Goal: Transaction & Acquisition: Purchase product/service

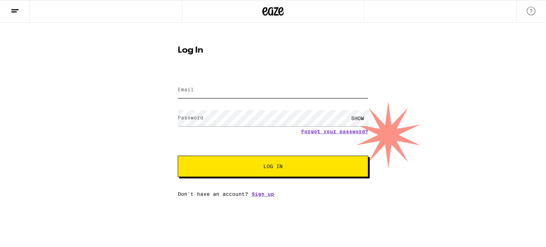
type input "[EMAIL_ADDRESS][DOMAIN_NAME]"
click at [228, 170] on button "Log In" at bounding box center [273, 166] width 190 height 21
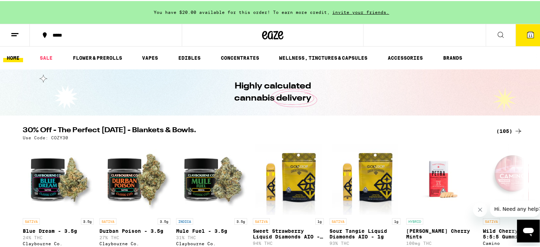
click at [519, 30] on button "11" at bounding box center [531, 34] width 30 height 22
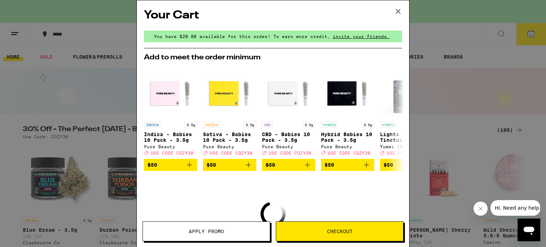
click at [398, 10] on icon at bounding box center [398, 11] width 11 height 11
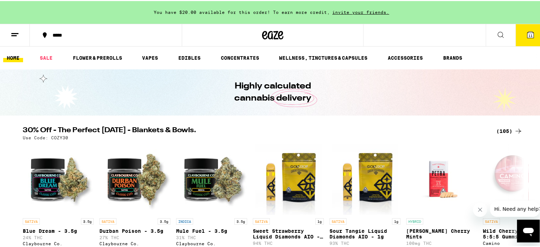
click at [13, 32] on line at bounding box center [14, 32] width 7 height 0
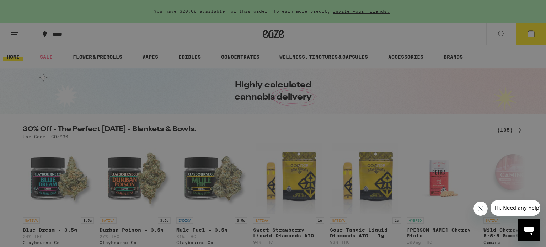
click at [460, 115] on div "Menu Shop Buy It Again Sale Flower & Prerolls Vapes Edibles Concentrates Wellne…" at bounding box center [273, 123] width 546 height 247
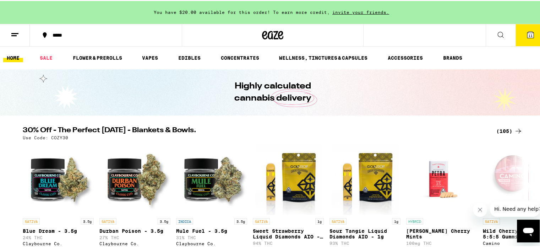
click at [527, 30] on icon at bounding box center [531, 33] width 9 height 9
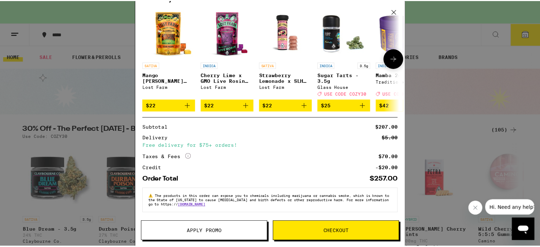
scroll to position [192, 0]
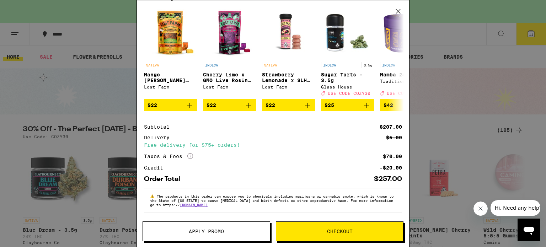
click at [207, 235] on button "Apply Promo" at bounding box center [206, 231] width 128 height 20
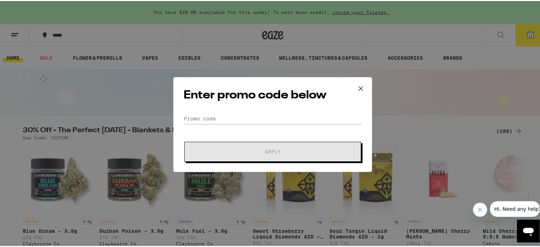
click at [219, 96] on h2 "Enter promo code below" at bounding box center [273, 94] width 178 height 16
click at [209, 120] on input "Promo Code" at bounding box center [273, 117] width 178 height 11
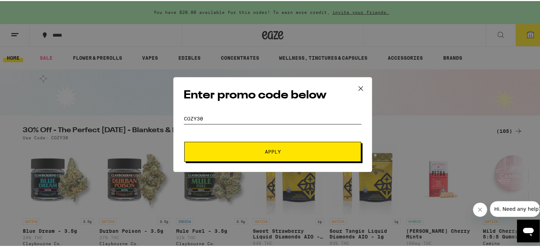
type input "cozy30"
click at [184, 141] on button "Apply" at bounding box center [272, 151] width 177 height 20
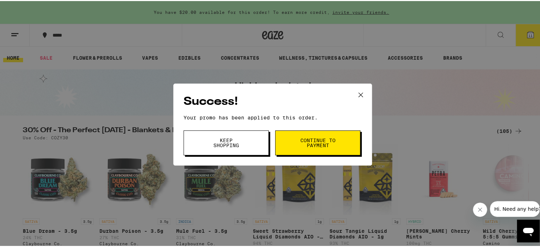
click at [326, 140] on span "Continue to payment" at bounding box center [318, 142] width 36 height 10
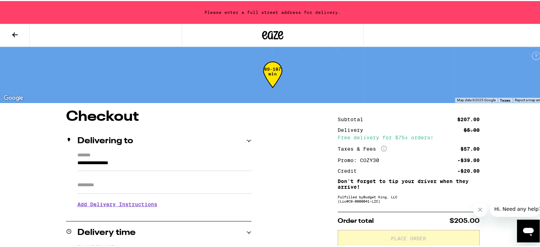
scroll to position [36, 0]
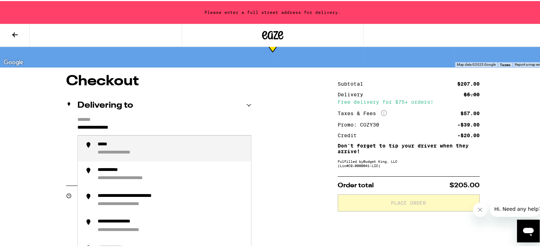
drag, startPoint x: 122, startPoint y: 126, endPoint x: 72, endPoint y: 128, distance: 50.1
click at [72, 128] on div "**********" at bounding box center [158, 146] width 185 height 61
click at [105, 144] on div "**********" at bounding box center [133, 143] width 71 height 6
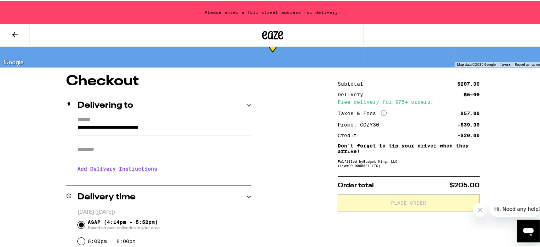
type input "**********"
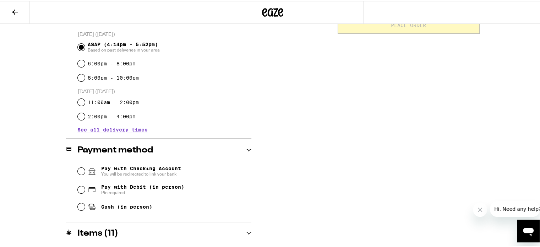
scroll to position [226, 0]
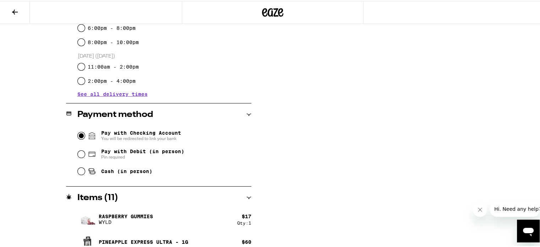
click at [79, 135] on input "Pay with Checking Account You will be redirected to link your bank" at bounding box center [81, 134] width 7 height 7
click at [78, 155] on input "Pay with Debit (in person) Pin required" at bounding box center [81, 153] width 7 height 7
radio input "true"
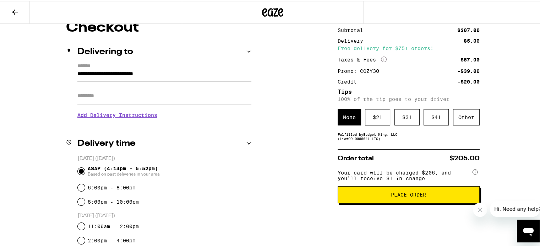
scroll to position [31, 0]
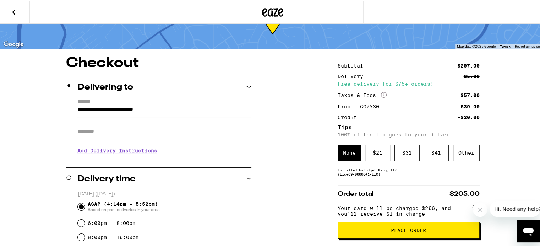
click at [474, 155] on div "Other" at bounding box center [466, 152] width 27 height 16
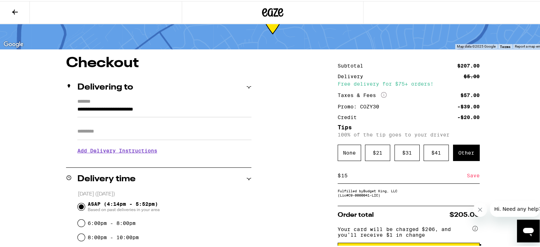
scroll to position [66, 0]
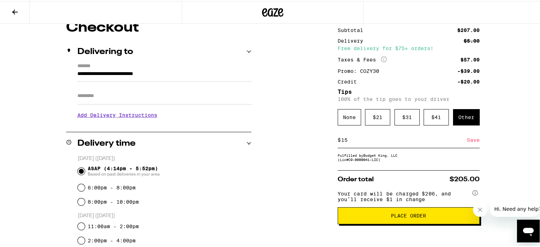
type input "15"
click at [467, 140] on div "Save" at bounding box center [473, 139] width 13 height 16
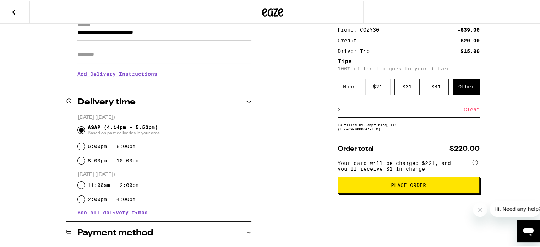
scroll to position [138, 0]
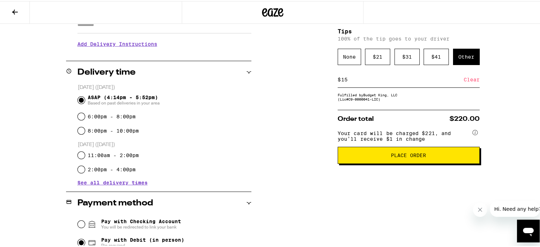
click at [416, 163] on button "Place Order" at bounding box center [409, 154] width 142 height 17
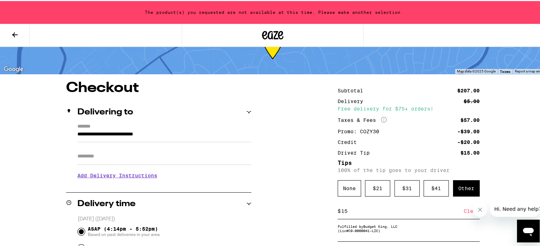
scroll to position [0, 0]
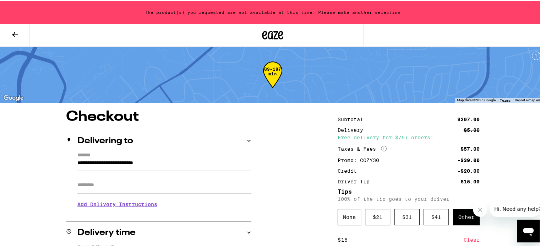
click at [529, 228] on icon "Open messaging window" at bounding box center [528, 232] width 11 height 9
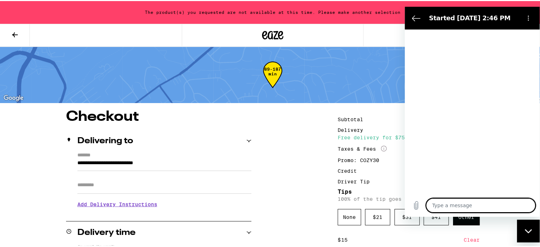
type textarea "x"
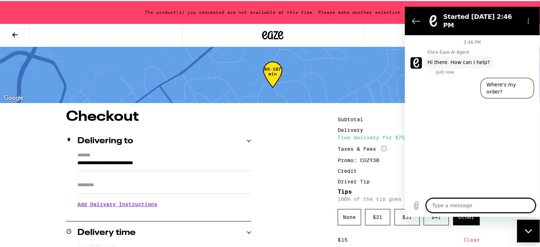
click at [457, 205] on textarea at bounding box center [480, 205] width 109 height 14
type textarea "m"
type textarea "x"
type textarea "my"
type textarea "x"
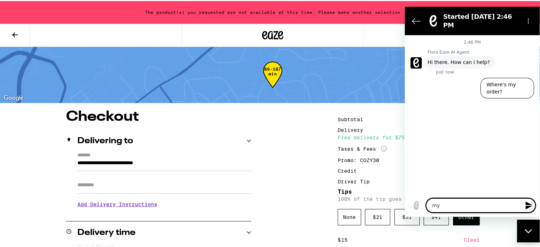
type textarea "m"
type textarea "x"
type textarea "I"
type textarea "x"
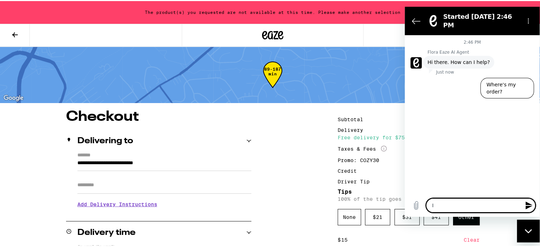
type textarea "x"
type textarea "t"
type textarea "x"
type textarea "tr"
type textarea "x"
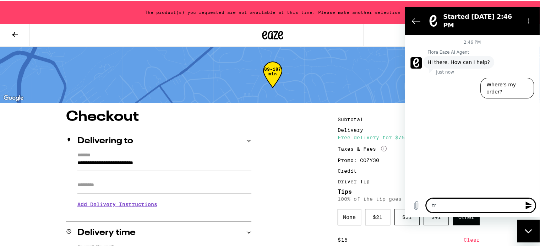
type textarea "try"
type textarea "x"
type textarea "tryi"
type textarea "x"
type textarea "tryin"
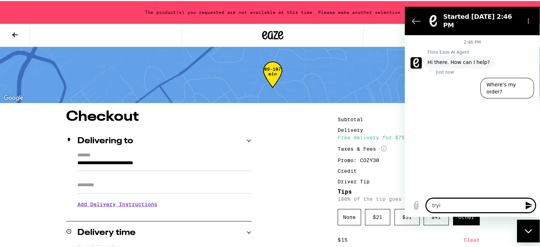
type textarea "x"
type textarea "trying"
type textarea "x"
type textarea "trying"
type textarea "x"
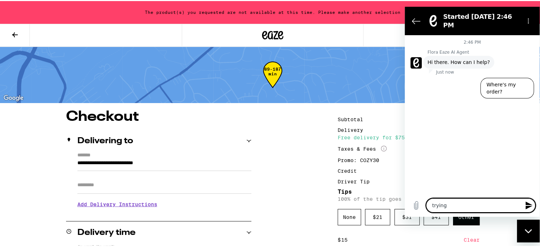
type textarea "trying t"
type textarea "x"
type textarea "trying to"
type textarea "x"
type textarea "trying to"
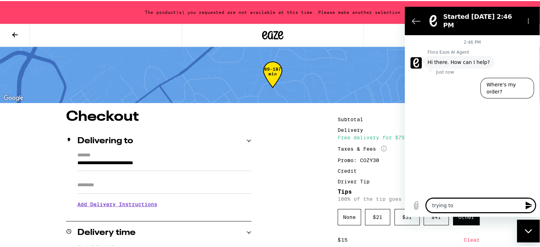
type textarea "x"
type textarea "trying to p"
type textarea "x"
type textarea "trying to pl"
type textarea "x"
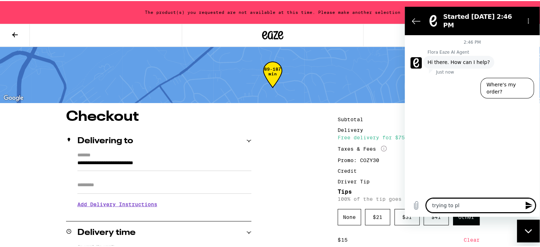
type textarea "trying to pla"
type textarea "x"
type textarea "trying to plac"
type textarea "x"
type textarea "trying to place"
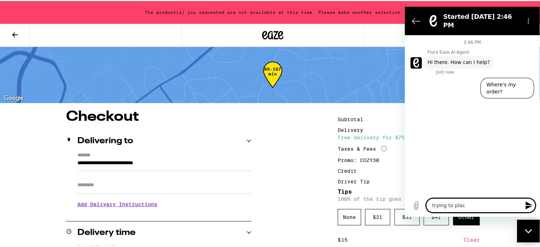
type textarea "x"
type textarea "trying to place"
type textarea "x"
type textarea "trying to place m"
type textarea "x"
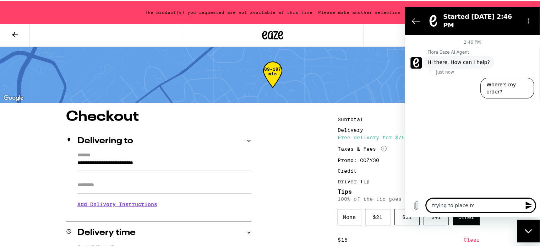
type textarea "trying to place my"
type textarea "x"
type textarea "trying to place my"
type textarea "x"
type textarea "trying to place my o"
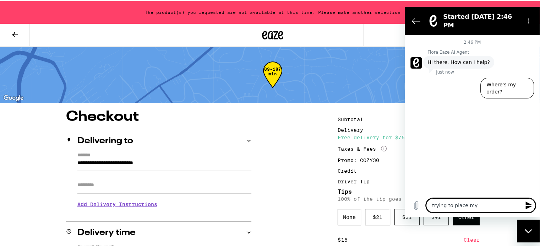
type textarea "x"
type textarea "trying to place my or"
type textarea "x"
type textarea "trying to place my ord"
type textarea "x"
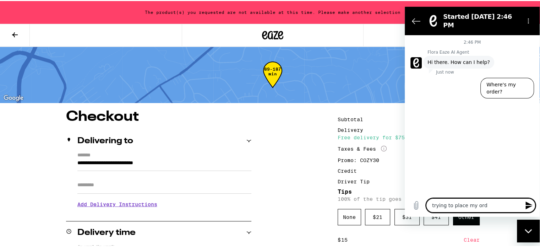
type textarea "trying to place my orde"
type textarea "x"
type textarea "trying to place my order"
type textarea "x"
type textarea "trying to place my order"
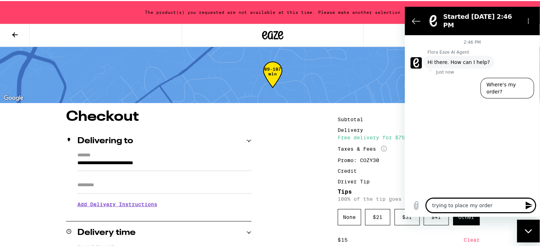
type textarea "x"
type textarea "trying to place my order a"
type textarea "x"
type textarea "trying to place my order an"
type textarea "x"
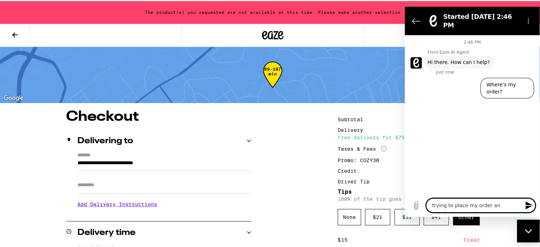
type textarea "trying to place my order and"
type textarea "x"
type textarea "trying to place my order and"
type textarea "x"
type textarea "trying to place my order and i"
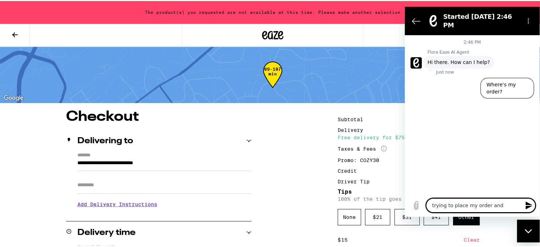
type textarea "x"
type textarea "trying to place my order and it"
type textarea "x"
type textarea "trying to place my order and it"
type textarea "x"
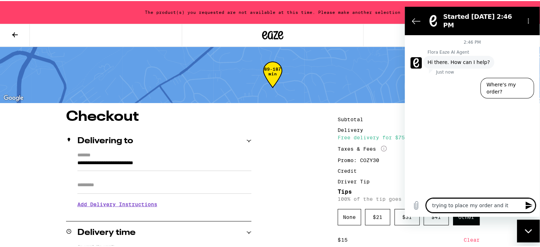
type textarea "trying to place my order and it s"
type textarea "x"
type textarea "trying to place my order and it sa"
type textarea "x"
type textarea "trying to place my order and it say"
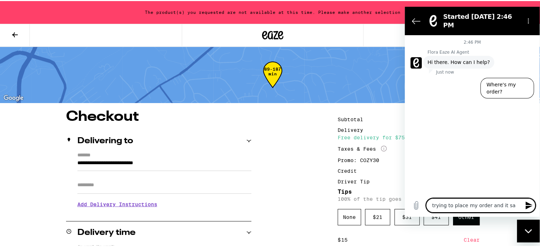
type textarea "x"
type textarea "trying to place my order and it says"
type textarea "x"
type textarea "trying to place my order and it says"
type textarea "x"
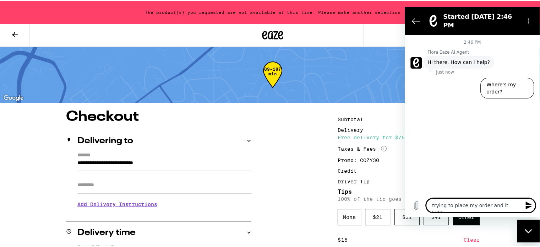
type textarea "trying to place my order and it says p"
type textarea "x"
type textarea "trying to place my order and it says pr"
type textarea "x"
type textarea "trying to place my order and it says pro"
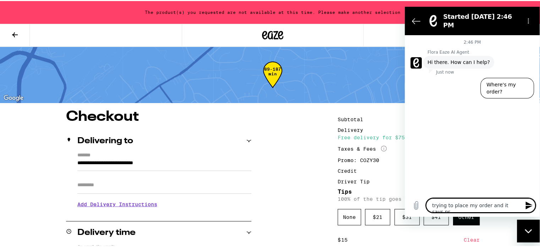
type textarea "x"
type textarea "trying to place my order and it says prod"
type textarea "x"
type textarea "trying to place my order and it says produ"
type textarea "x"
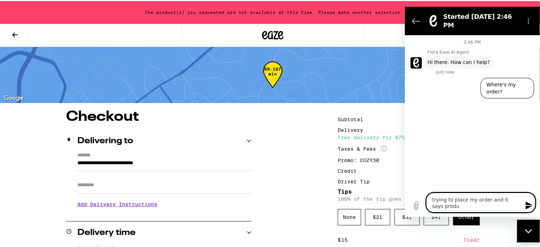
type textarea "trying to place my order and it says produc"
type textarea "x"
type textarea "trying to place my order and it says product"
type textarea "x"
type textarea "trying to place my order and it says product)"
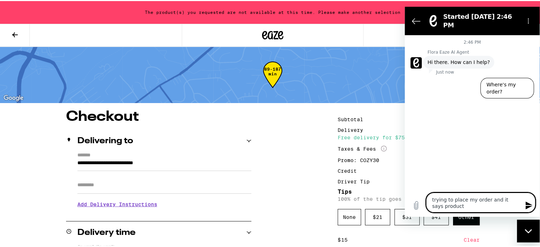
type textarea "x"
type textarea "trying to place my order and it says product)s"
type textarea "x"
type textarea "trying to place my order and it says product)s)"
type textarea "x"
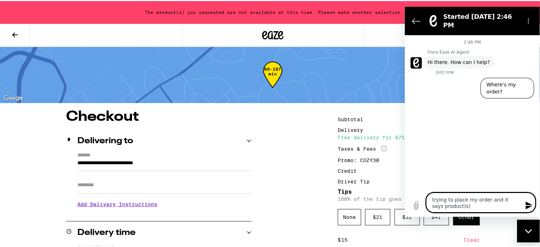
type textarea "trying to place my order and it says product)s)"
type textarea "x"
type textarea "trying to place my order and it says product)s) a"
type textarea "x"
type textarea "trying to place my order and it says product)s) ar"
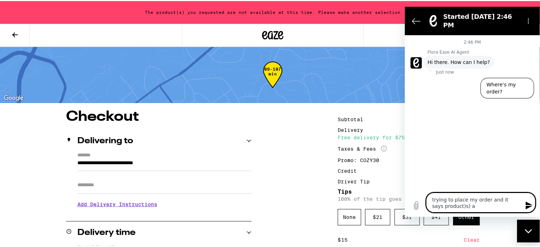
type textarea "x"
type textarea "trying to place my order and it says product)s) are"
type textarea "x"
type textarea "trying to place my order and it says product)s) are"
type textarea "x"
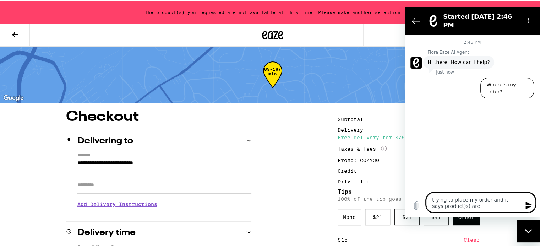
type textarea "trying to place my order and it says product)s) are n"
type textarea "x"
type textarea "trying to place my order and it says product)s) are no"
type textarea "x"
type textarea "trying to place my order and it says product)s) are no"
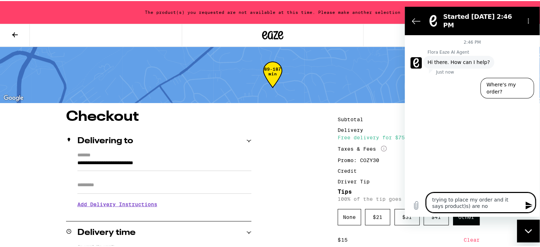
type textarea "x"
type textarea "trying to place my order and it says product)s) are no"
type textarea "x"
type textarea "trying to place my order and it says product)s) are not"
type textarea "x"
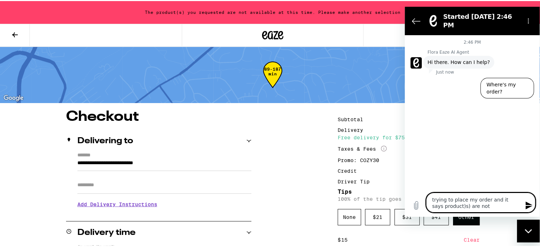
type textarea "trying to place my order and it says product)s) are not"
type textarea "x"
type textarea "trying to place my order and it says product)s) are not a"
type textarea "x"
type textarea "trying to place my order and it says product)s) are not av"
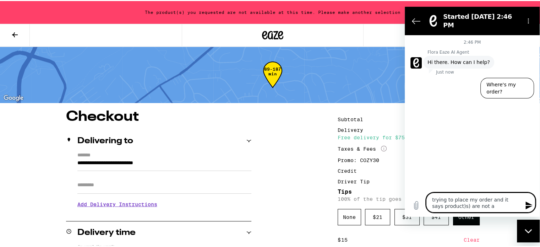
type textarea "x"
type textarea "trying to place my order and it says product)s) are not ava"
type textarea "x"
type textarea "trying to place my order and it says product)s) are not avai"
type textarea "x"
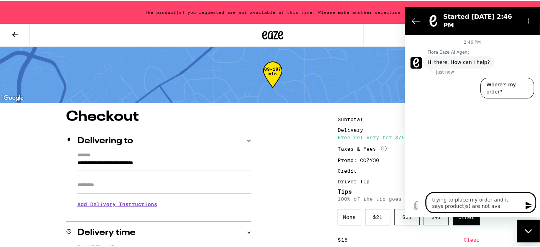
type textarea "trying to place my order and it says product)s) are not avail"
type textarea "x"
type textarea "trying to place my order and it says product)s) are not availa"
type textarea "x"
type textarea "trying to place my order and it says product)s) are not availab"
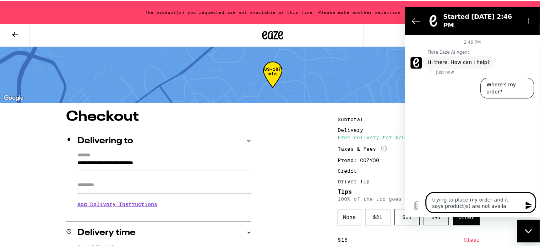
type textarea "x"
type textarea "trying to place my order and it says product)s) are not availabl"
type textarea "x"
type textarea "trying to place my order and it says product)s) are not available"
type textarea "x"
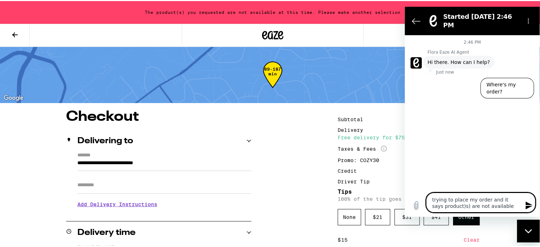
type textarea "trying to place my order and it says product)s) are not available"
type textarea "x"
type textarea "trying to place my order and it says product)s) are not available t"
type textarea "x"
type textarea "trying to place my order and it says product)s) are not available to"
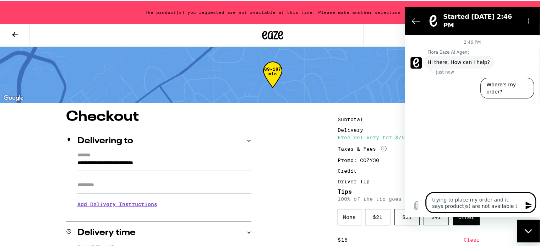
type textarea "x"
type textarea "trying to place my order and it says product)s) are not available t"
type textarea "x"
type textarea "trying to place my order and it says product)s) are not available"
type textarea "x"
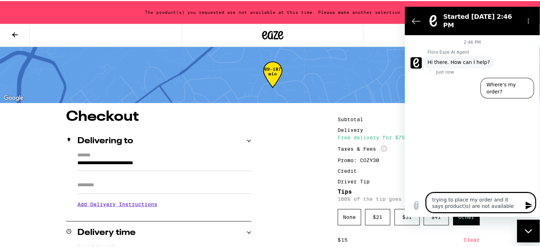
type textarea "trying to place my order and it says product)s) are not available b"
type textarea "x"
type textarea "trying to place my order and it says product)s) are not available bu"
type textarea "x"
type textarea "trying to place my order and it says product)s) are not available but"
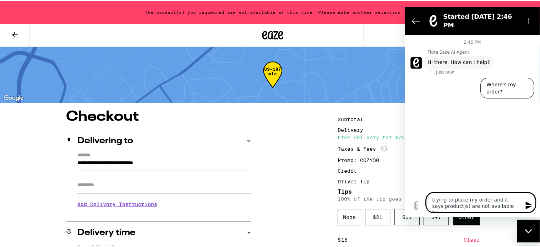
type textarea "x"
type textarea "trying to place my order and it says product)s) are not available but"
type textarea "x"
type textarea "trying to place my order and it says product)s) are not available but d"
type textarea "x"
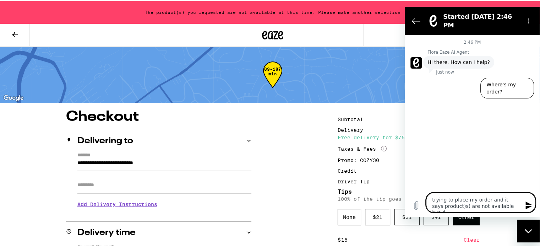
type textarea "trying to place my order and it says product)s) are not available but do"
type textarea "x"
type textarea "trying to place my order and it says product)s) are not available but doe"
type textarea "x"
type textarea "trying to place my order and it says product)s) are not available but does"
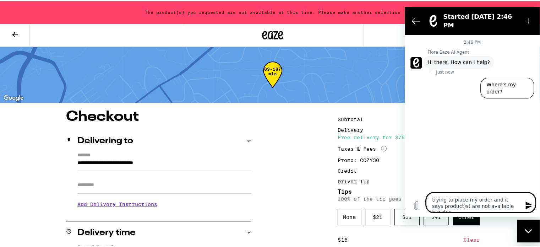
type textarea "x"
type textarea "trying to place my order and it says product)s) are not available but doesn"
type textarea "x"
type textarea "trying to place my order and it says product)s) are not available but doesn'"
type textarea "x"
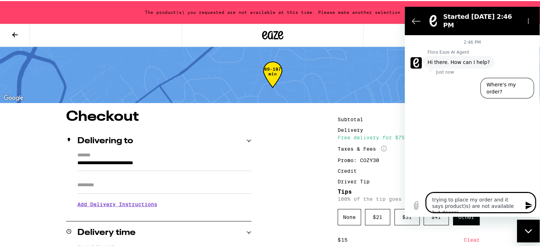
type textarea "trying to place my order and it says product)s) are not available but doesn't"
type textarea "x"
type textarea "trying to place my order and it says product)s) are not available but doesn't"
type textarea "x"
type textarea "trying to place my order and it says product)s) are not available but doesn't s"
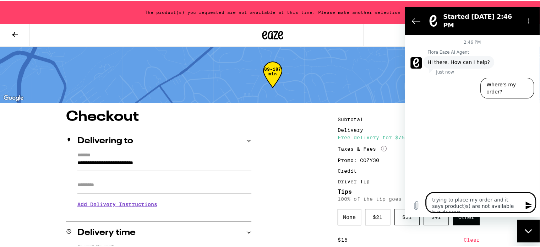
type textarea "x"
type textarea "trying to place my order and it says product)s) are not available but doesn't sa"
type textarea "x"
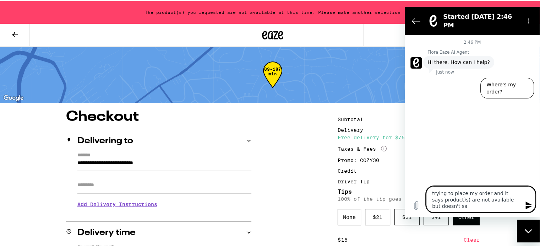
type textarea "trying to place my order and it says product)s) are not available but doesn't s…"
type textarea "x"
type textarea "trying to place my order and it says product)s) are not available but doesn't s…"
type textarea "x"
type textarea "trying to place my order and it says product)s) are not available but doesn't s…"
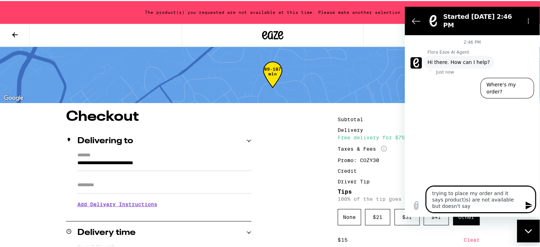
type textarea "x"
type textarea "trying to place my order and it says product)s) are not available but doesn't s…"
type textarea "x"
type textarea "trying to place my order and it says product)s) are not available but doesn't s…"
type textarea "x"
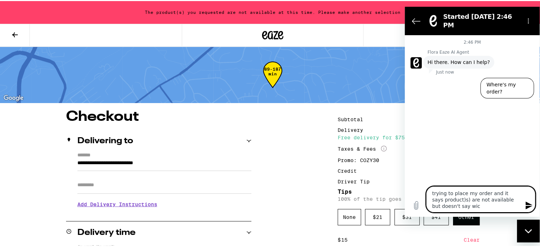
type textarea "trying to place my order and it says product)s) are not available but doesn't s…"
drag, startPoint x: 457, startPoint y: 205, endPoint x: 420, endPoint y: 186, distance: 41.3
click at [420, 186] on div "Type a message trying to place my order and it says product)s) are not availabl…" at bounding box center [472, 196] width 135 height 41
click at [525, 206] on icon "Send message" at bounding box center [529, 205] width 9 height 9
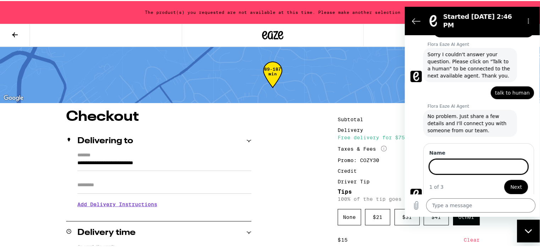
scroll to position [69, 0]
click at [505, 179] on button "Next" at bounding box center [517, 186] width 24 height 14
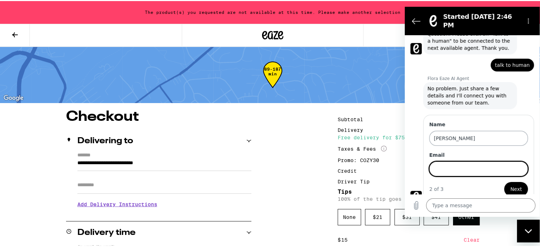
scroll to position [99, 0]
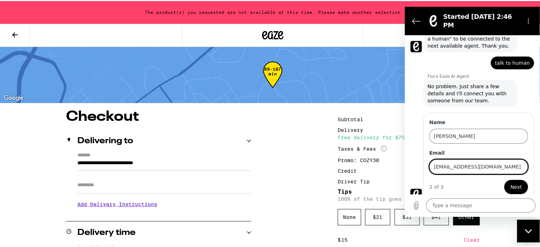
click at [506, 181] on button "Next" at bounding box center [517, 187] width 24 height 14
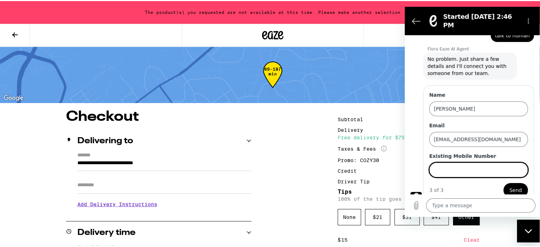
scroll to position [130, 0]
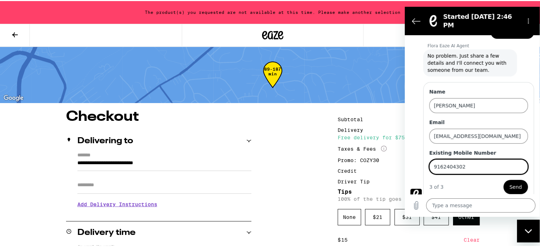
click at [510, 183] on span "Send" at bounding box center [516, 187] width 12 height 9
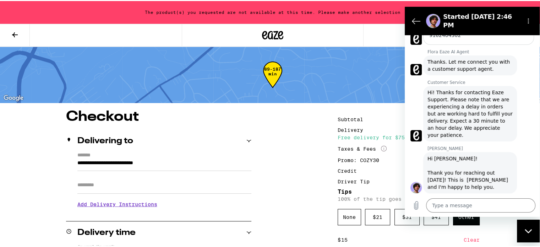
scroll to position [241, 0]
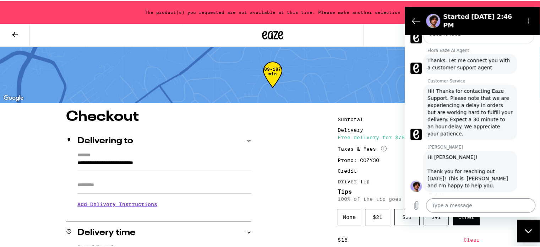
click at [459, 203] on textarea at bounding box center [480, 205] width 109 height 14
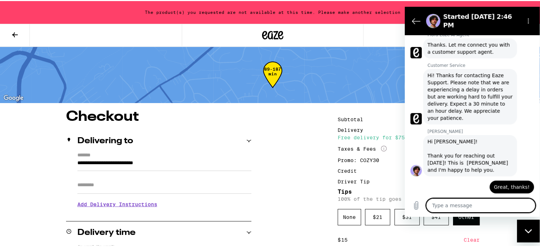
scroll to position [258, 0]
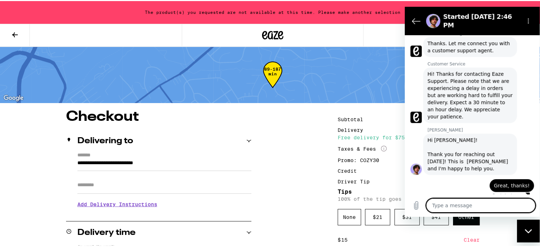
paste textarea "trying to place my order and it says product)s) are not available but doesn't s…"
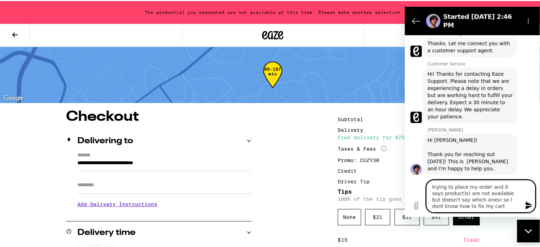
drag, startPoint x: 434, startPoint y: 187, endPoint x: 426, endPoint y: 187, distance: 7.1
click at [426, 187] on textarea "trying to place my order and it says product)s) are not available but doesn't s…" at bounding box center [480, 196] width 109 height 33
click at [467, 206] on textarea "I'm trying to place my order and it says product)s) are not available but doesn…" at bounding box center [480, 196] width 109 height 33
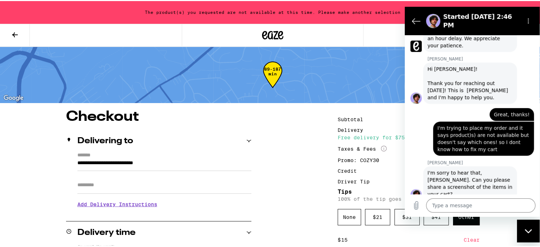
scroll to position [330, 0]
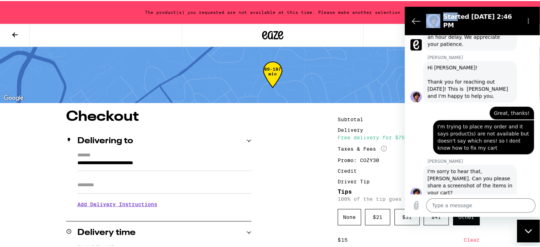
drag, startPoint x: 454, startPoint y: 11, endPoint x: 714, endPoint y: 49, distance: 262.5
click at [405, 41] on html "Started [DATE] 2:46 PM 2:46 PM Flora Eaze AI Agent [PERSON_NAME] AI Agent says:…" at bounding box center [472, 112] width 135 height 210
click at [369, 36] on div at bounding box center [273, 34] width 546 height 23
click at [442, 205] on textarea at bounding box center [480, 205] width 109 height 14
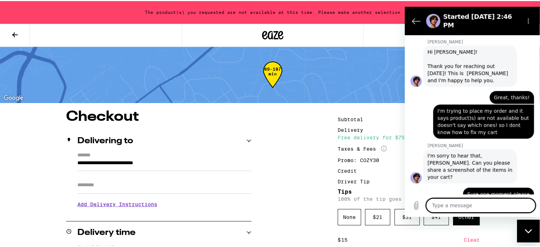
scroll to position [347, 0]
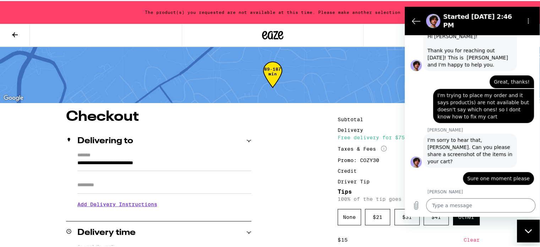
scroll to position [361, 0]
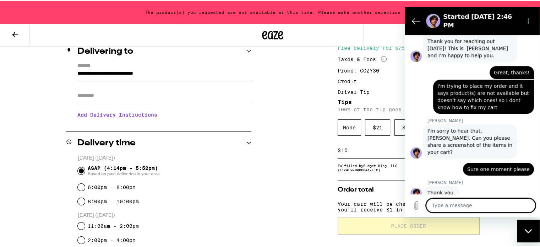
scroll to position [142, 0]
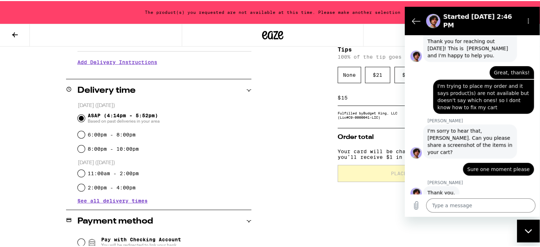
click at [15, 35] on icon at bounding box center [15, 33] width 9 height 9
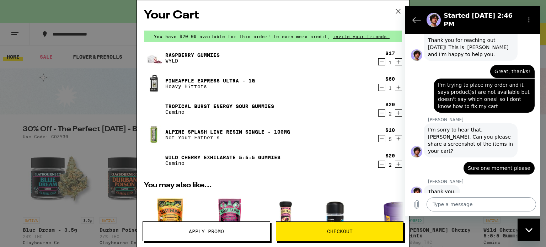
click at [448, 204] on textarea at bounding box center [480, 204] width 109 height 14
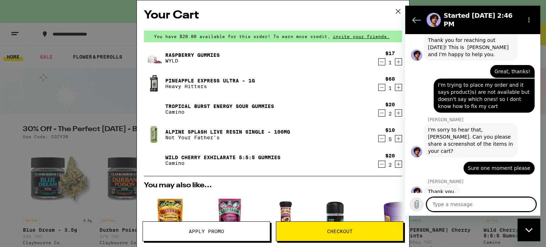
click at [417, 205] on icon "Upload file" at bounding box center [417, 204] width 4 height 8
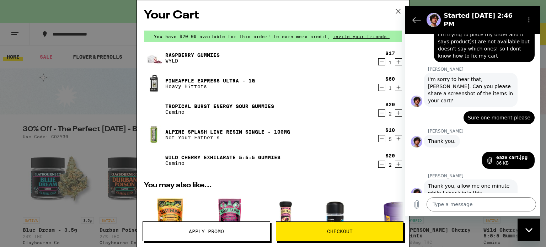
scroll to position [423, 0]
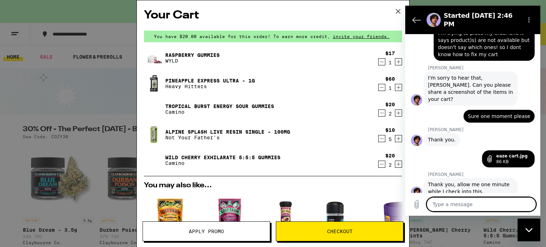
click at [454, 207] on textarea at bounding box center [480, 204] width 109 height 14
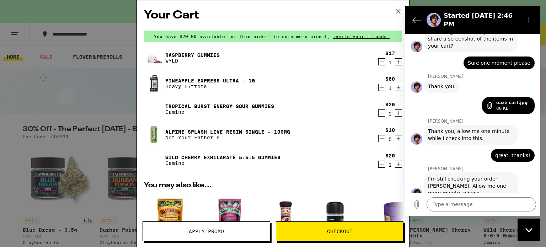
scroll to position [477, 0]
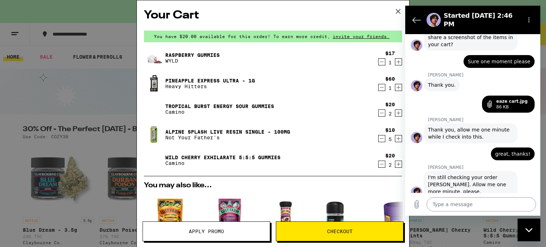
click at [446, 205] on textarea at bounding box center [480, 204] width 109 height 14
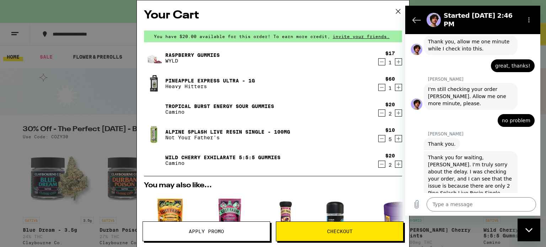
scroll to position [567, 0]
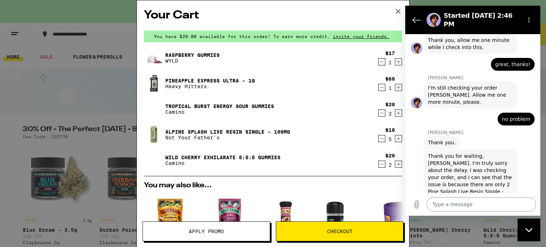
click at [454, 207] on textarea at bounding box center [480, 204] width 109 height 14
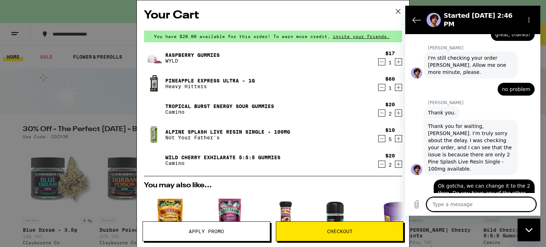
scroll to position [598, 0]
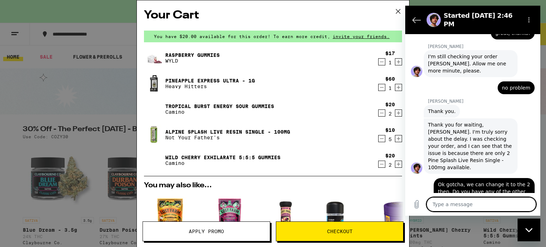
click at [378, 139] on icon "Decrement" at bounding box center [381, 138] width 6 height 9
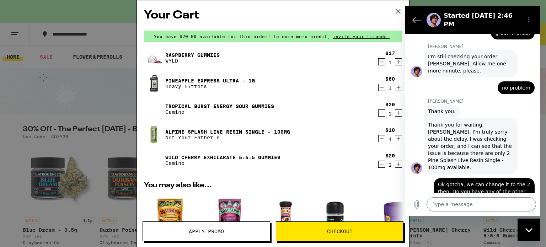
click at [378, 139] on icon "Decrement" at bounding box center [381, 138] width 6 height 9
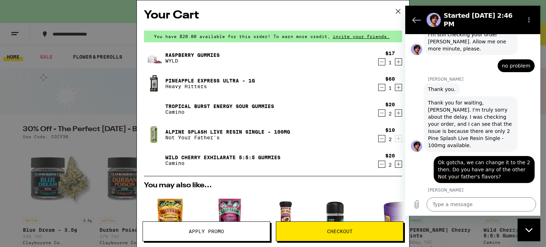
scroll to position [622, 0]
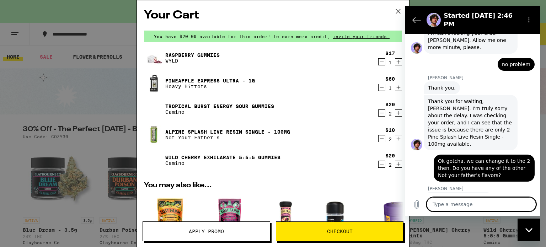
click at [455, 204] on textarea at bounding box center [480, 204] width 109 height 14
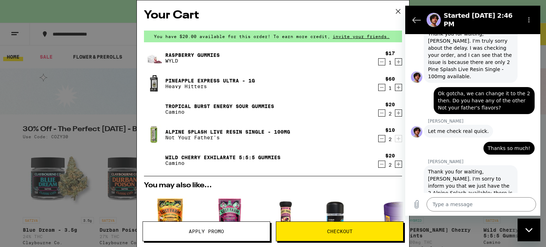
scroll to position [690, 0]
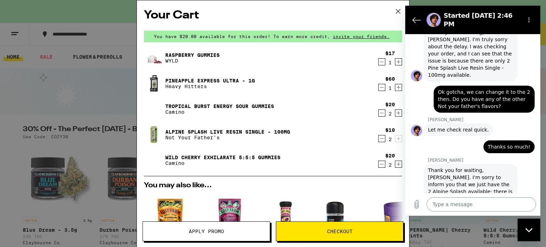
click at [462, 204] on textarea at bounding box center [480, 204] width 109 height 14
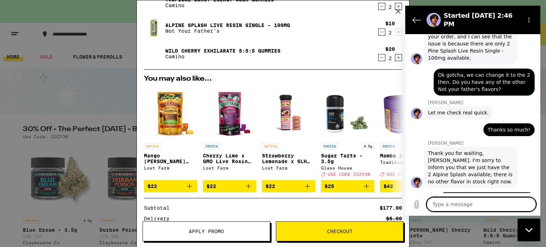
scroll to position [213, 0]
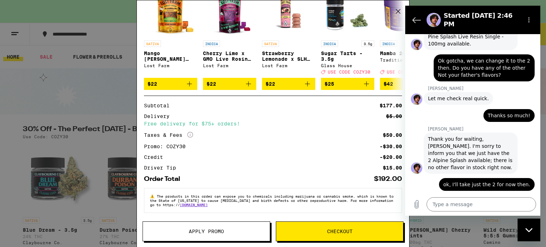
click at [109, 95] on div "Your Cart You have $20.00 available for this order! To earn more credit, invite…" at bounding box center [273, 123] width 546 height 247
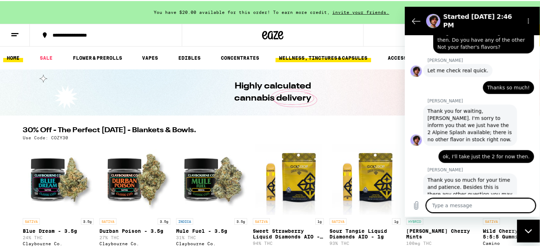
scroll to position [752, 0]
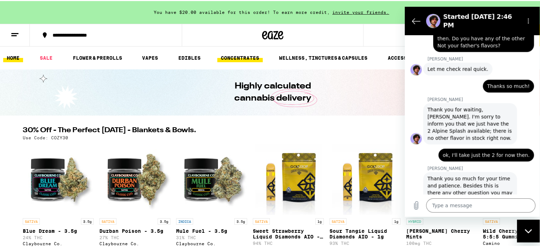
click at [237, 54] on link "CONCENTRATES" at bounding box center [239, 57] width 45 height 9
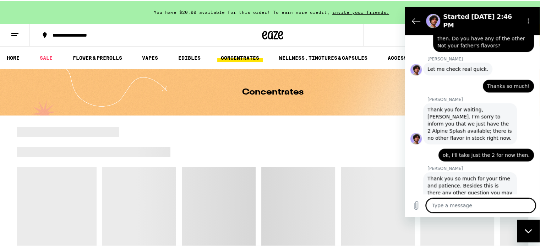
click at [451, 206] on textarea at bounding box center [480, 205] width 109 height 14
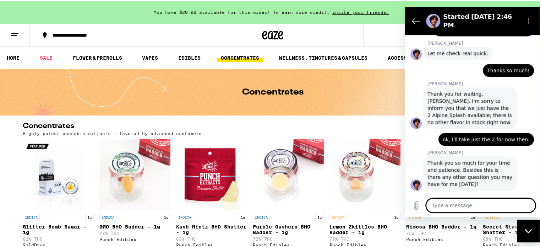
scroll to position [769, 0]
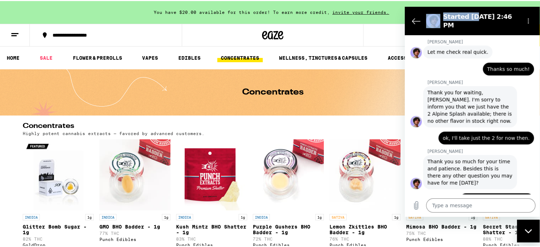
drag, startPoint x: 470, startPoint y: 16, endPoint x: 456, endPoint y: 20, distance: 14.9
click at [434, 21] on div "Started [DATE] 2:46 PM" at bounding box center [471, 21] width 95 height 20
click at [524, 17] on button "Options menu" at bounding box center [529, 21] width 14 height 14
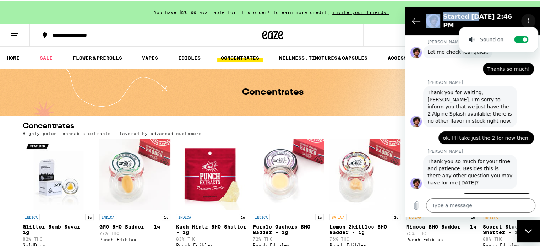
click at [527, 18] on icon "Options menu" at bounding box center [529, 21] width 6 height 6
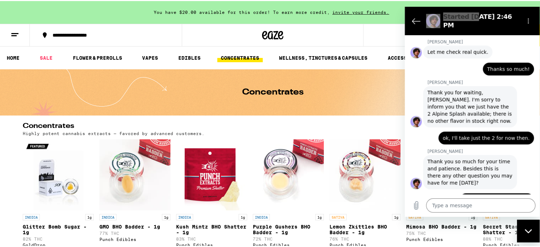
click at [222, 98] on div "Concentrates" at bounding box center [272, 91] width 273 height 46
drag, startPoint x: 494, startPoint y: 13, endPoint x: 422, endPoint y: 241, distance: 239.1
click at [422, 217] on html "Started [DATE] 2:46 PM 2:46 PM Flora Eaze AI Agent [PERSON_NAME] AI Agent says:…" at bounding box center [472, 112] width 135 height 210
click at [528, 20] on icon "Options menu" at bounding box center [529, 21] width 6 height 6
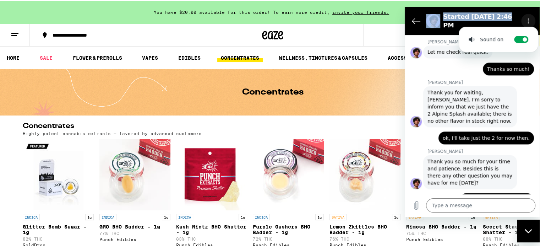
click at [528, 20] on icon "Options menu" at bounding box center [529, 21] width 6 height 6
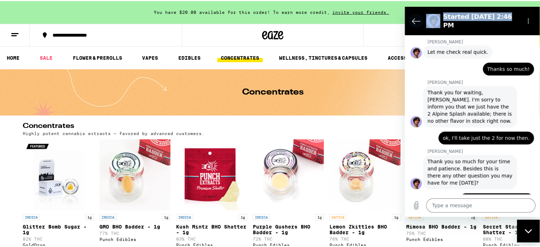
click at [412, 17] on icon "Back to the conversation list" at bounding box center [416, 21] width 9 height 9
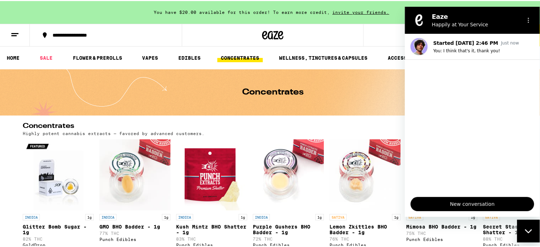
click at [530, 228] on div "Close messaging window" at bounding box center [528, 230] width 21 height 21
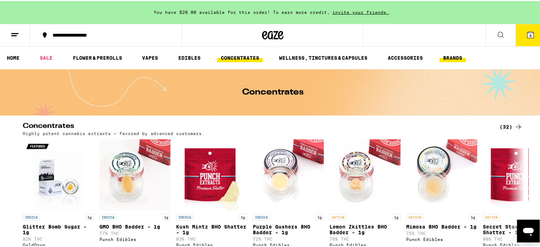
click at [447, 61] on link "BRANDS" at bounding box center [453, 57] width 26 height 9
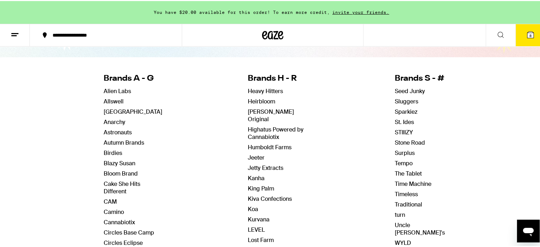
scroll to position [71, 0]
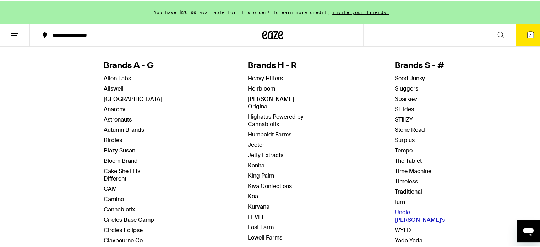
click at [415, 209] on link "Uncle [PERSON_NAME]'s" at bounding box center [420, 215] width 50 height 15
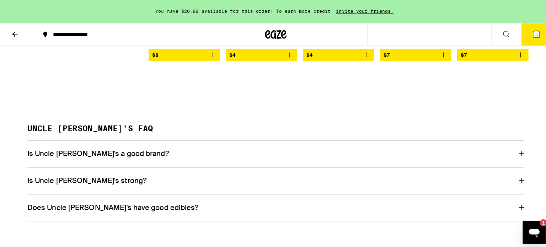
scroll to position [178, 0]
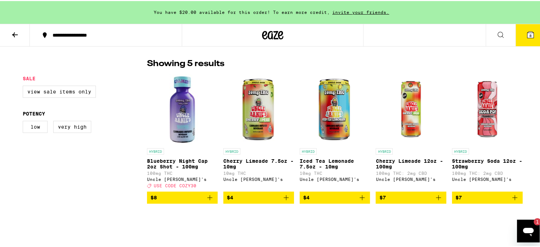
click at [436, 200] on icon "Add to bag" at bounding box center [439, 196] width 9 height 9
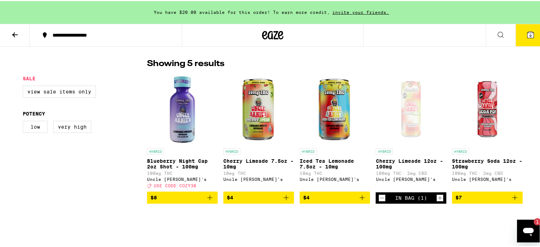
click at [438, 199] on icon "Increment" at bounding box center [440, 197] width 6 height 9
click at [513, 199] on icon "Add to bag" at bounding box center [515, 196] width 9 height 9
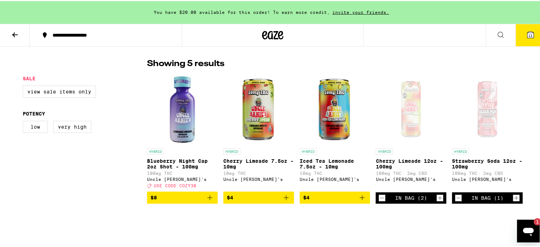
click at [513, 199] on icon "Increment" at bounding box center [516, 197] width 6 height 9
click at [528, 33] on icon at bounding box center [531, 34] width 6 height 6
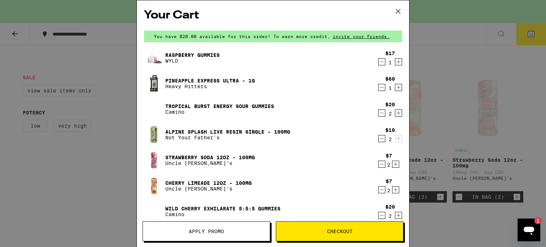
click at [192, 184] on link "Cherry Limeade 12oz - 100mg" at bounding box center [208, 183] width 86 height 6
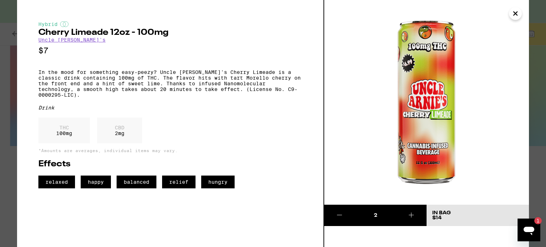
click at [333, 163] on img at bounding box center [426, 102] width 205 height 205
click at [521, 16] on button "Close" at bounding box center [515, 13] width 13 height 13
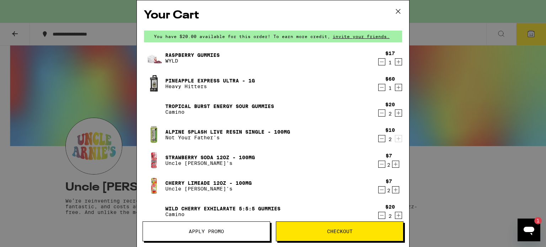
click at [378, 190] on icon "Decrement" at bounding box center [381, 189] width 6 height 9
click at [392, 191] on icon "Increment" at bounding box center [395, 189] width 6 height 9
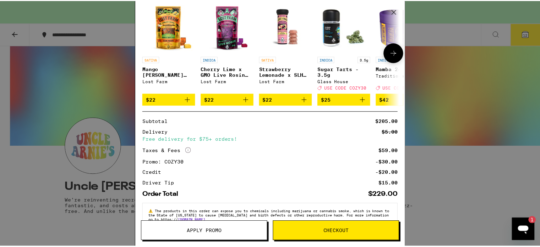
scroll to position [264, 0]
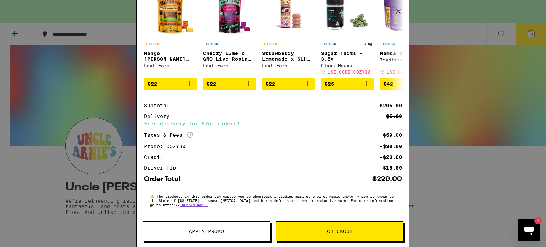
click at [343, 229] on span "Checkout" at bounding box center [340, 231] width 26 height 5
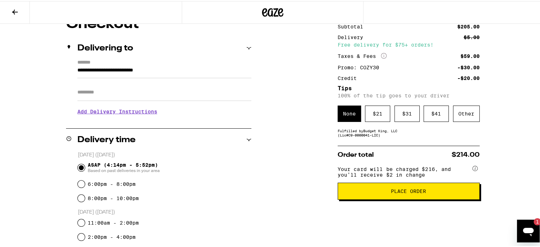
scroll to position [11, 0]
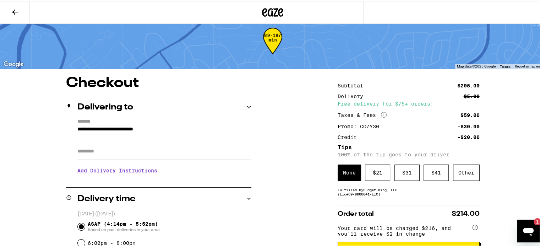
click at [462, 173] on div "Other" at bounding box center [466, 171] width 27 height 16
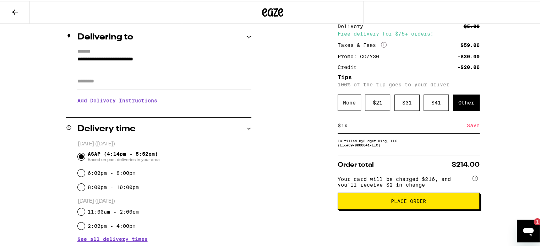
scroll to position [82, 0]
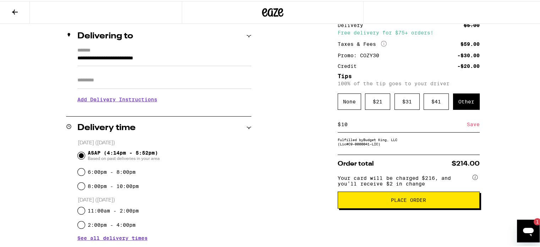
click at [467, 125] on div "Save" at bounding box center [473, 123] width 13 height 16
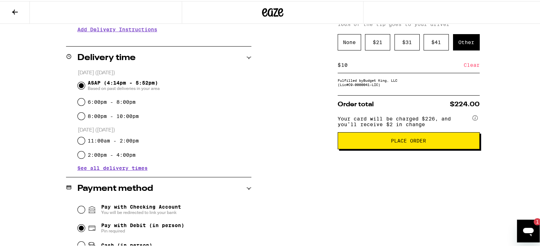
scroll to position [153, 0]
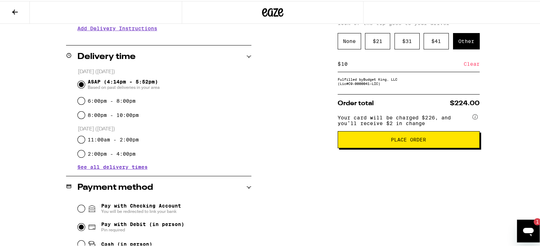
click at [412, 139] on span "Place Order" at bounding box center [408, 138] width 35 height 5
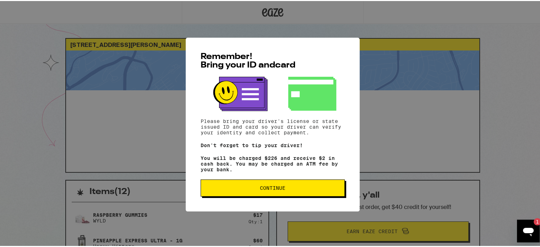
click at [280, 187] on span "Continue" at bounding box center [273, 186] width 26 height 5
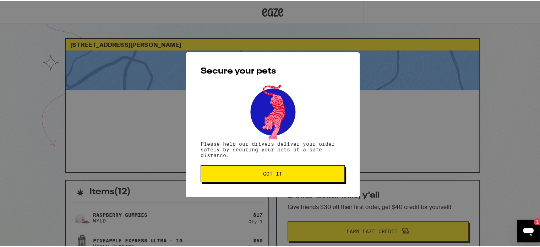
click at [257, 175] on span "Got it" at bounding box center [273, 172] width 132 height 5
